Goal: Task Accomplishment & Management: Complete application form

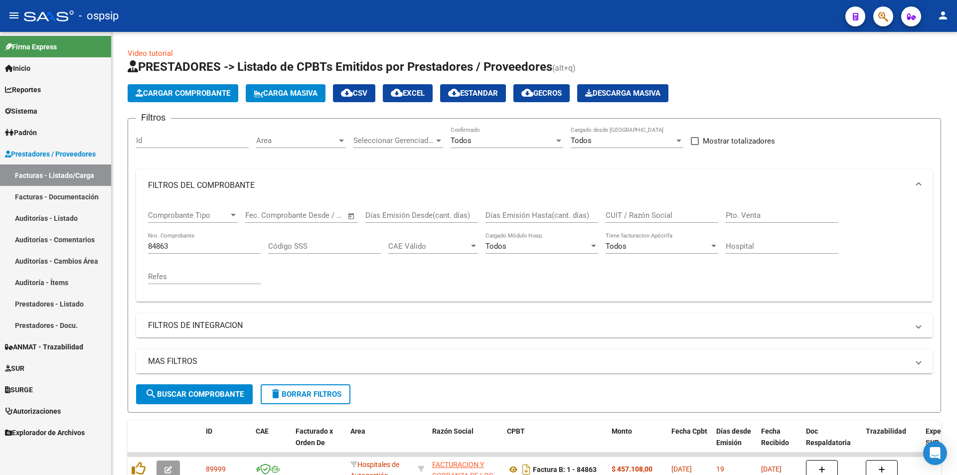
scroll to position [75, 0]
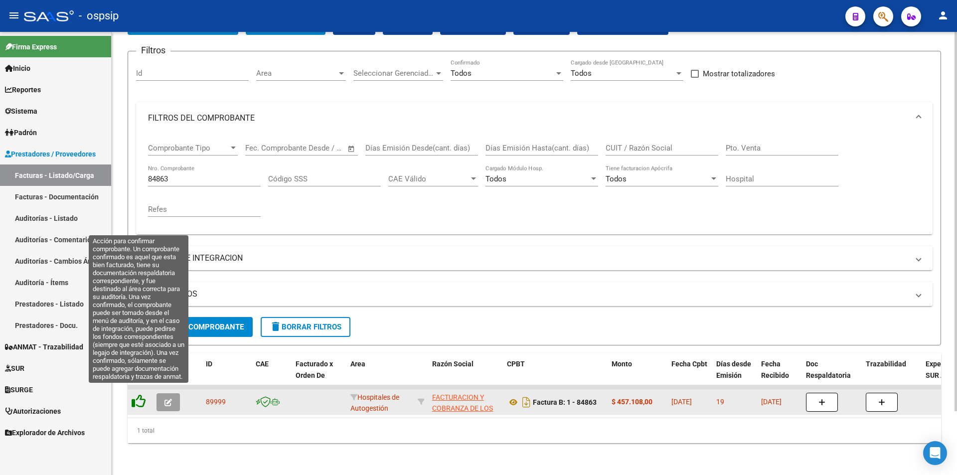
click at [140, 398] on icon at bounding box center [139, 401] width 14 height 14
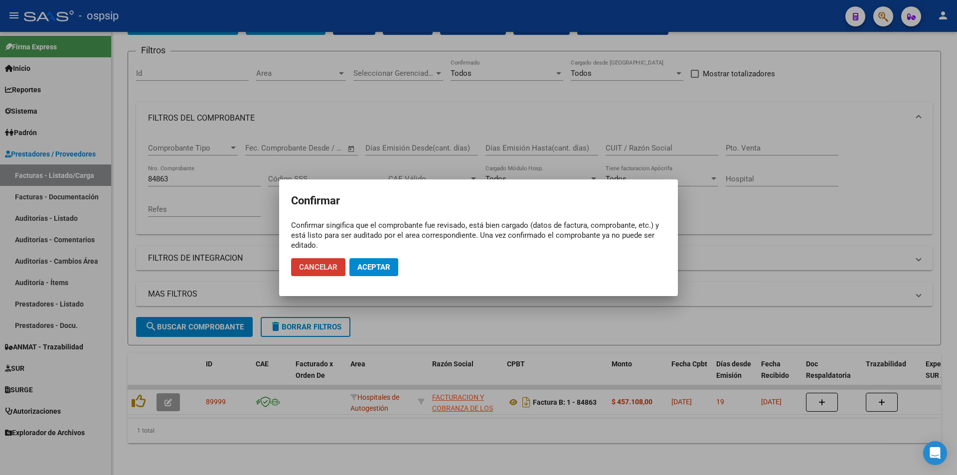
click at [363, 272] on button "Aceptar" at bounding box center [374, 267] width 49 height 18
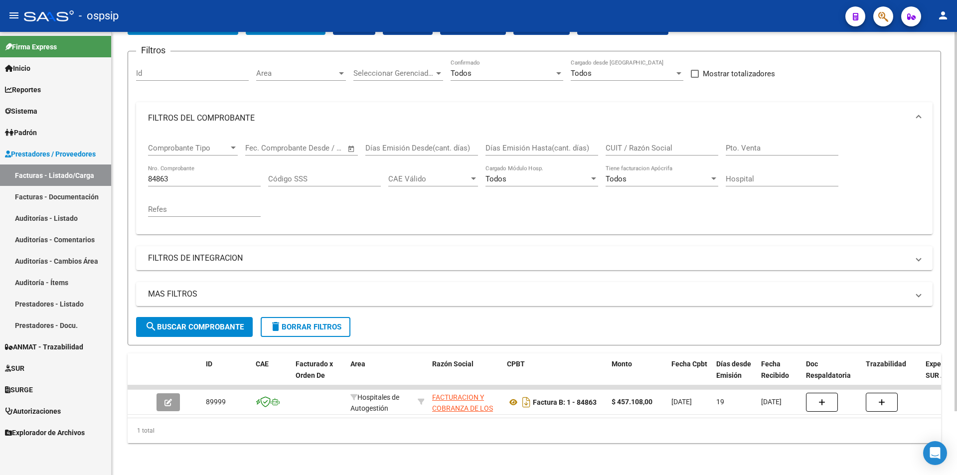
click at [189, 175] on input "84863" at bounding box center [204, 179] width 113 height 9
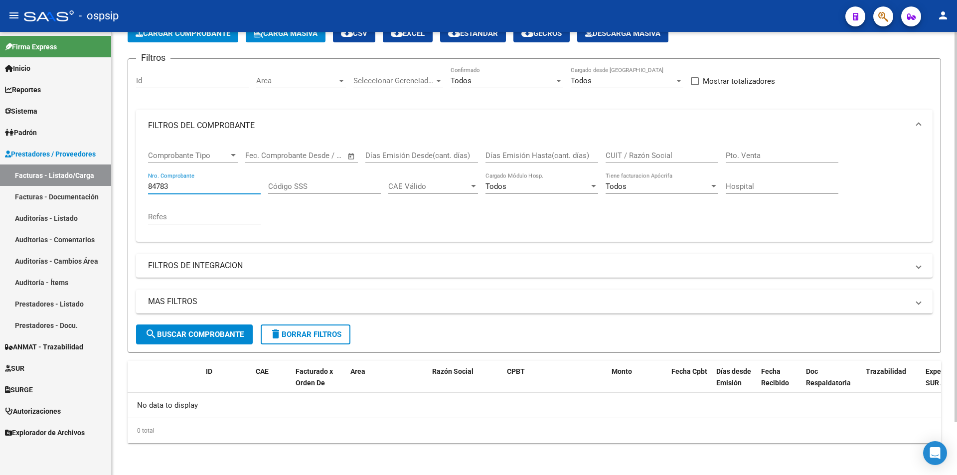
scroll to position [60, 0]
type input "84783"
click at [159, 34] on span "Cargar Comprobante" at bounding box center [183, 33] width 95 height 9
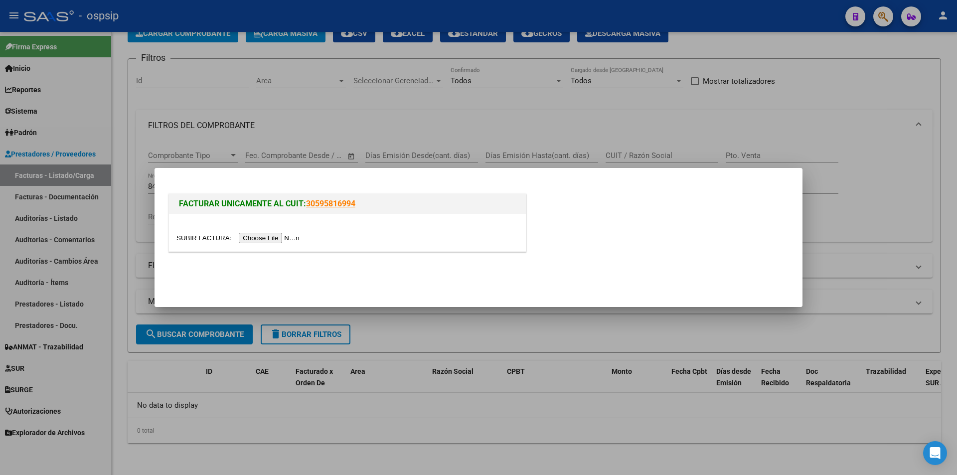
click at [273, 238] on input "file" at bounding box center [240, 238] width 126 height 10
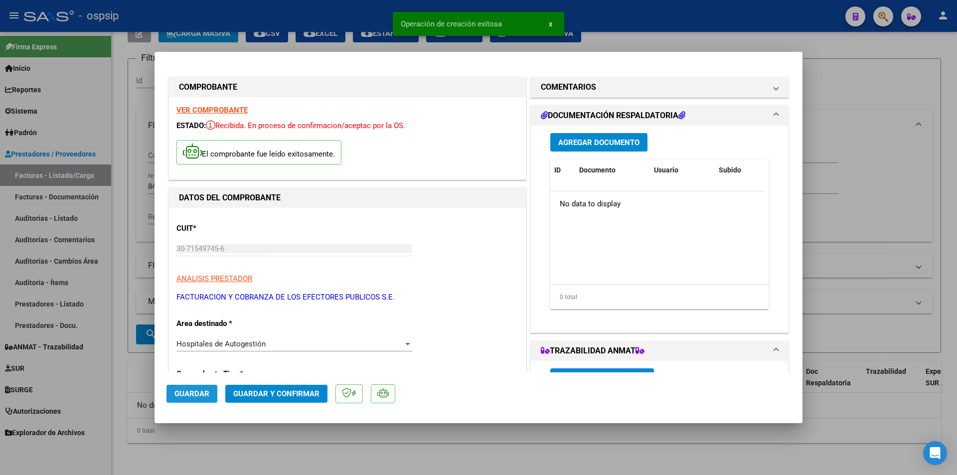
click at [191, 393] on span "Guardar" at bounding box center [192, 393] width 35 height 9
click at [901, 166] on div at bounding box center [478, 237] width 957 height 475
type input "$ 0,00"
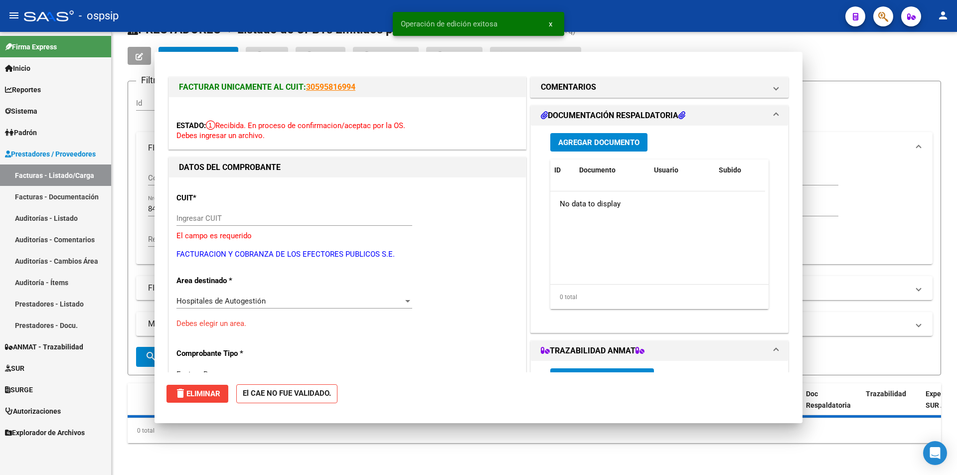
scroll to position [37, 0]
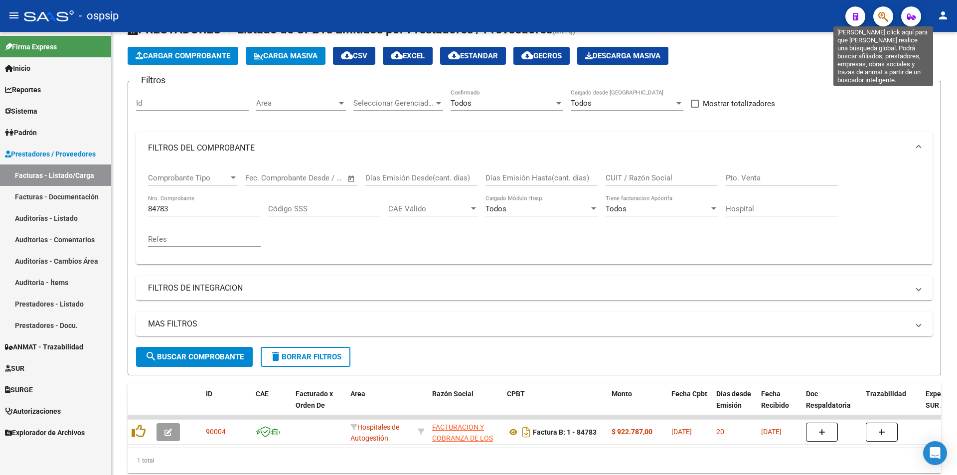
click at [885, 16] on icon "button" at bounding box center [884, 16] width 10 height 11
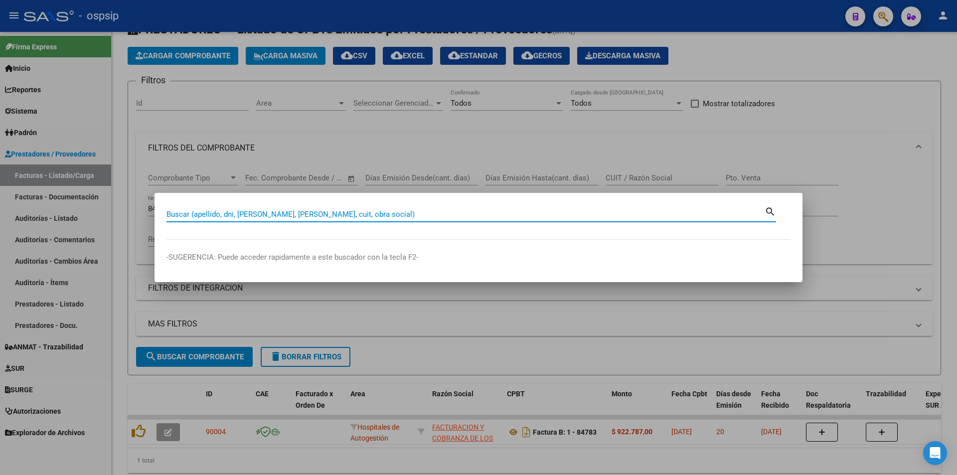
paste input "30175739-"
type input "30175739"
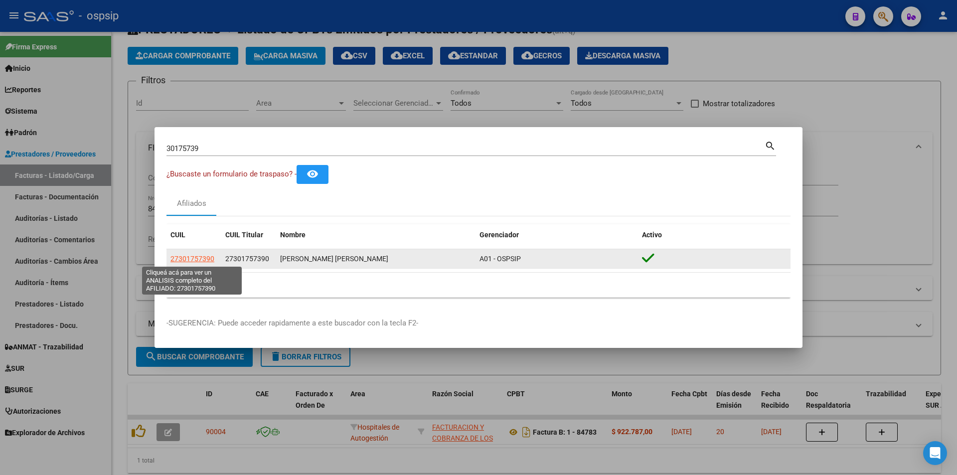
click at [185, 260] on span "27301757390" at bounding box center [193, 259] width 44 height 8
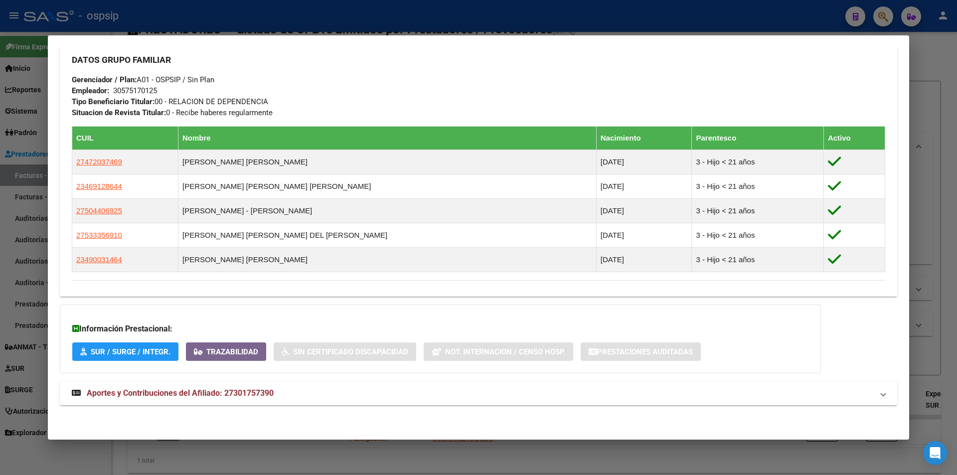
click at [277, 399] on mat-panel-title "Aportes y Contribuciones del Afiliado: 27301757390" at bounding box center [473, 393] width 802 height 12
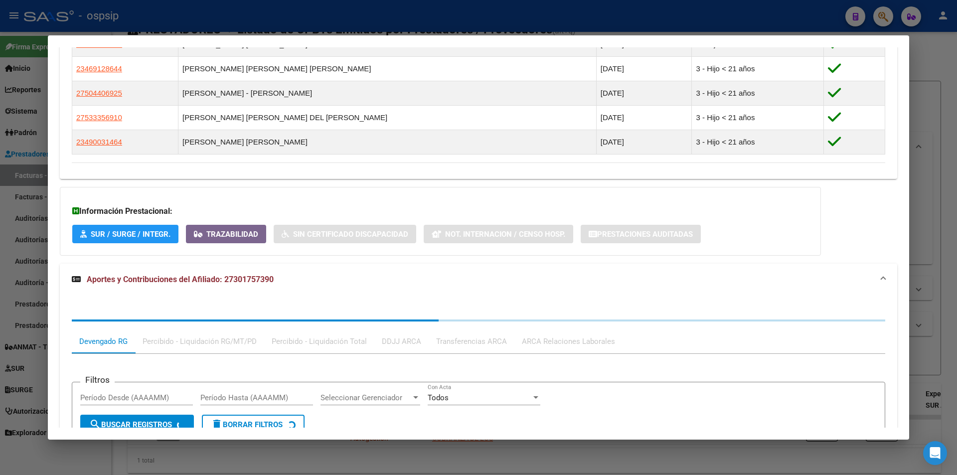
scroll to position [730, 0]
